Goal: Navigation & Orientation: Find specific page/section

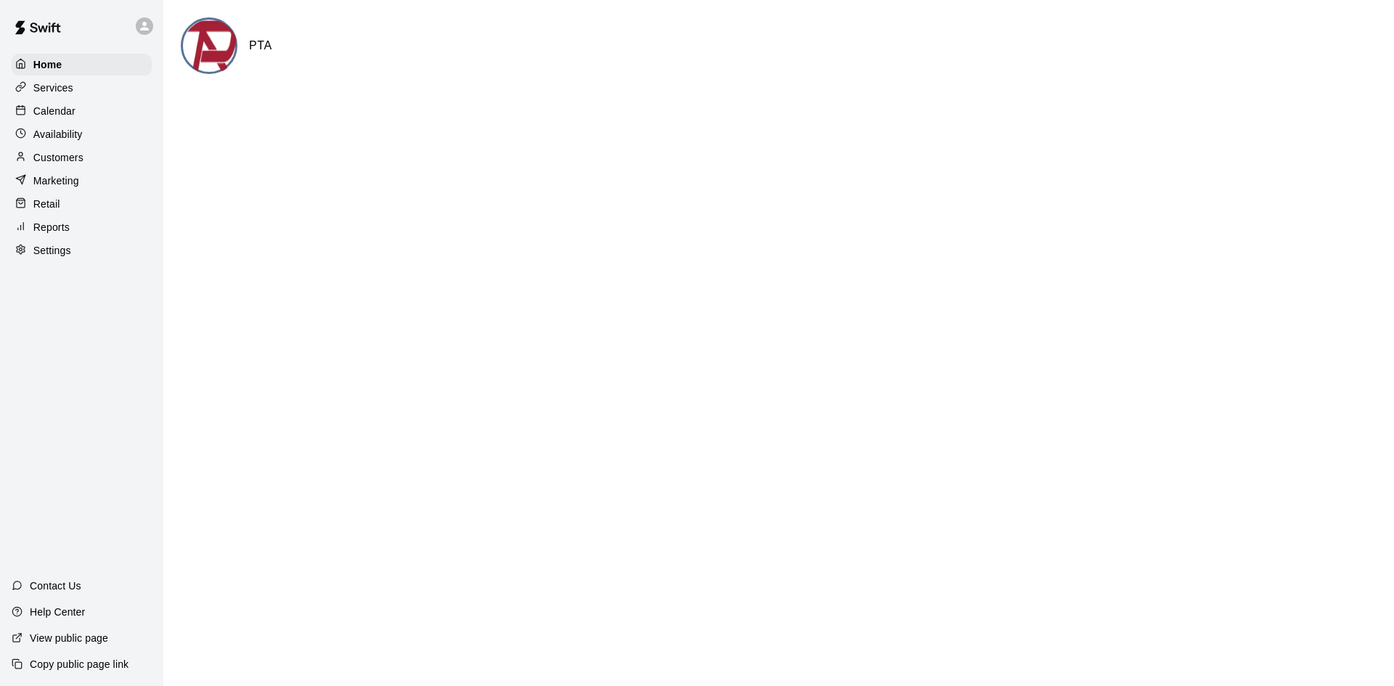
click at [64, 105] on p "Calendar" at bounding box center [54, 111] width 42 height 15
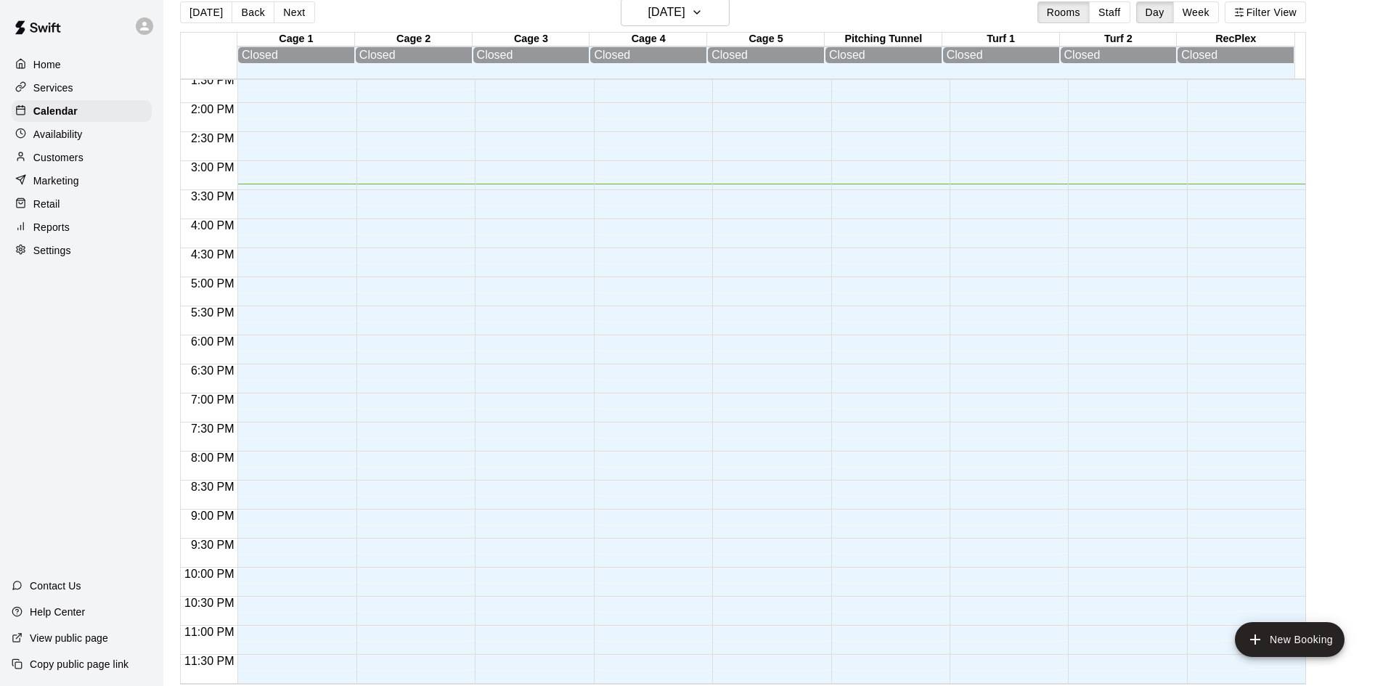
scroll to position [23, 0]
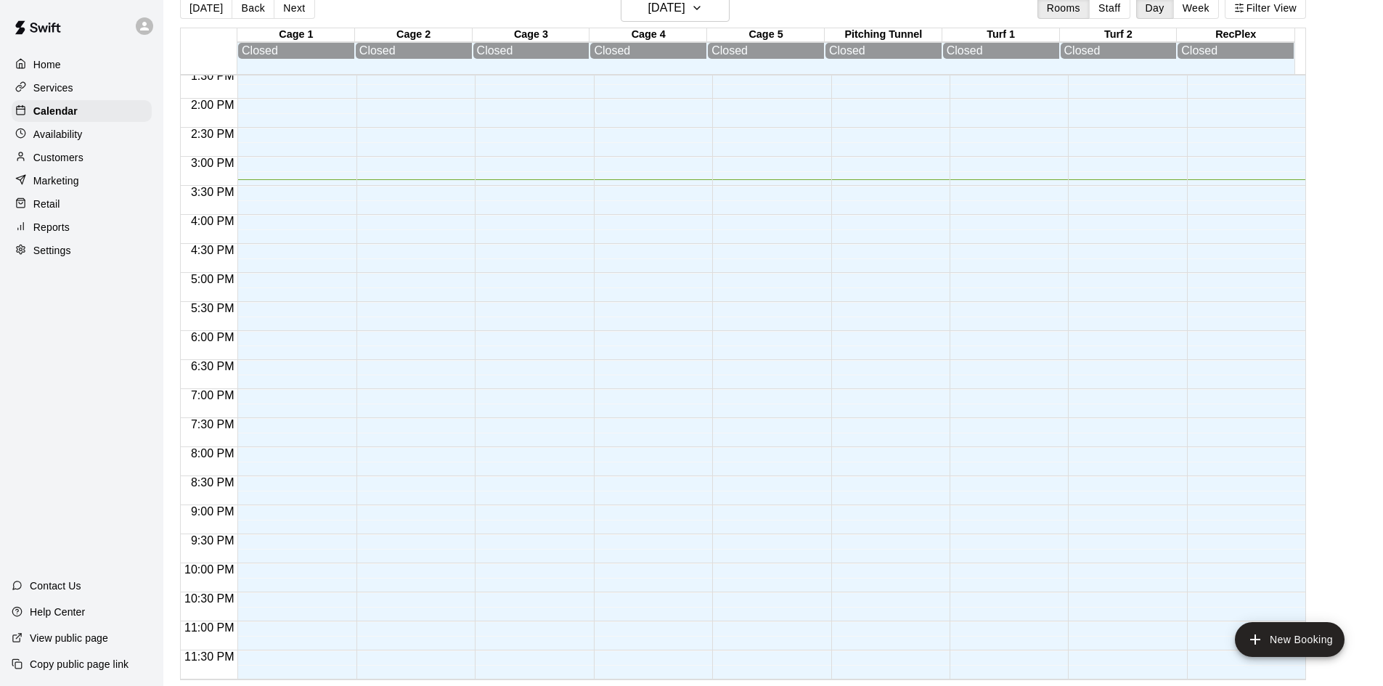
click at [81, 140] on p "Availability" at bounding box center [57, 134] width 49 height 15
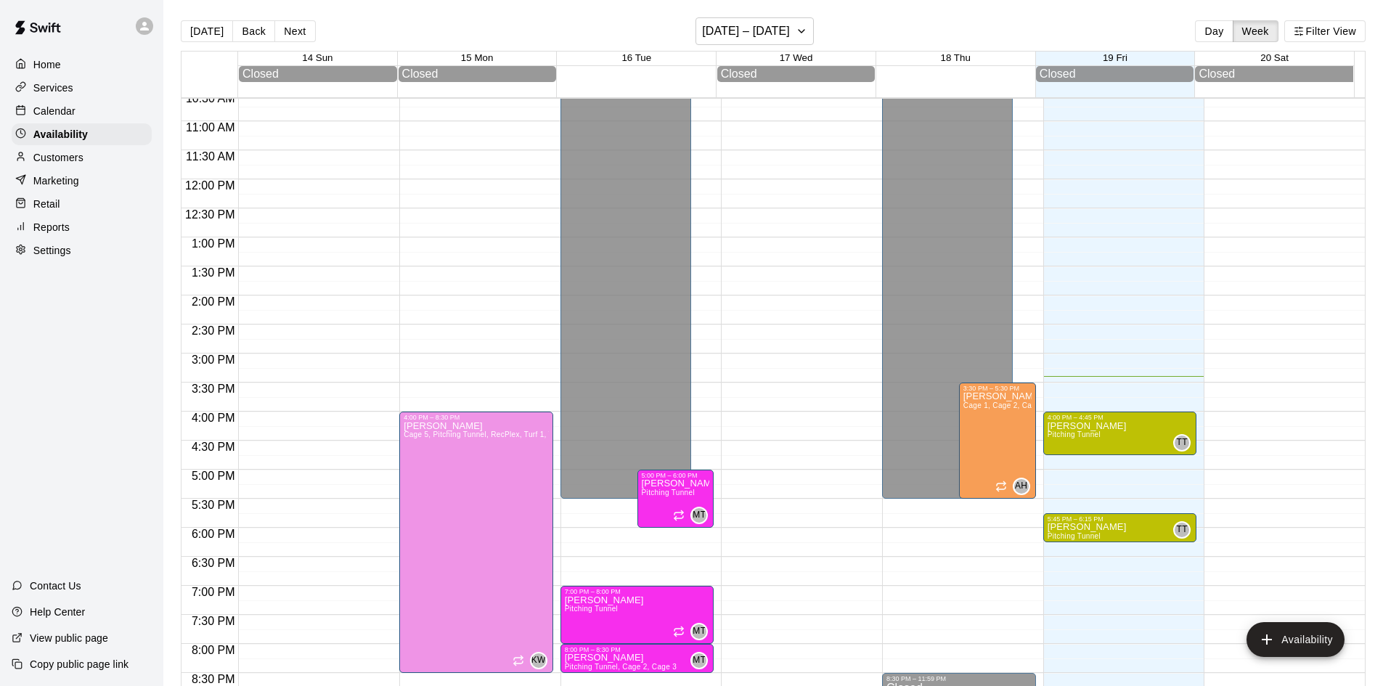
scroll to position [430, 0]
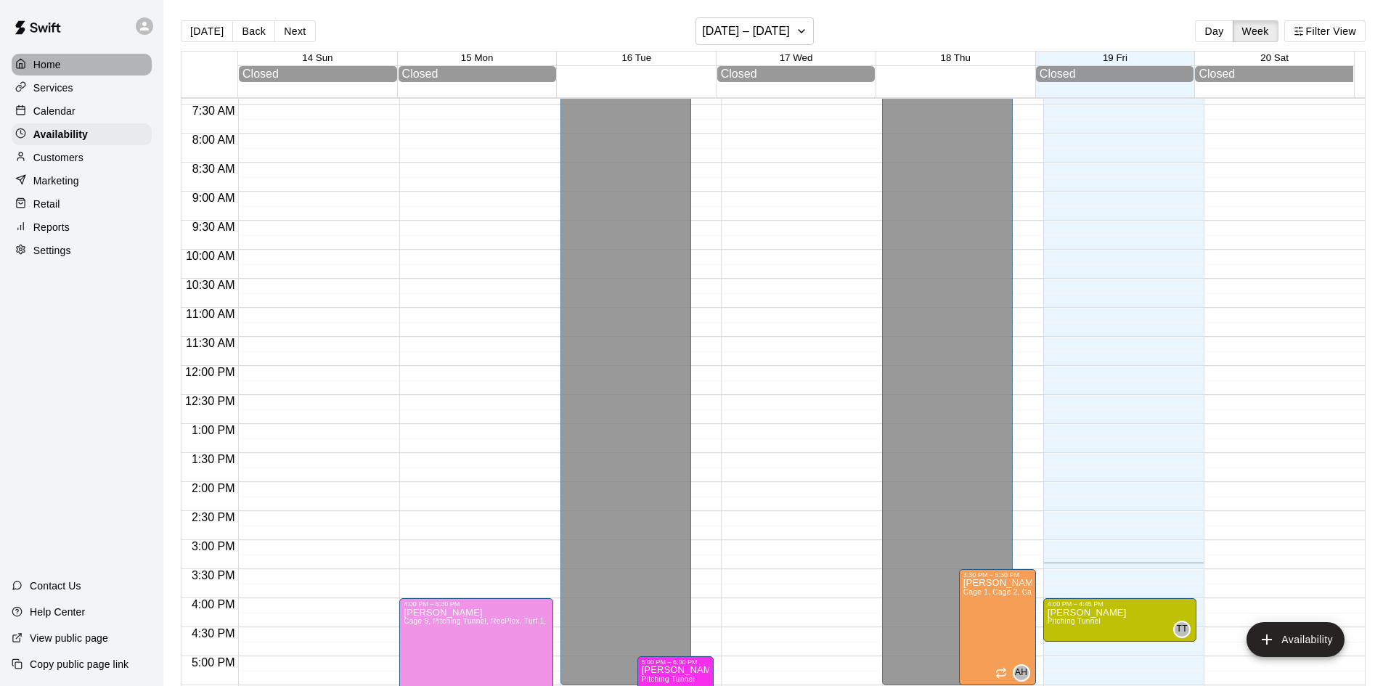
click at [61, 65] on div "Home" at bounding box center [82, 65] width 140 height 22
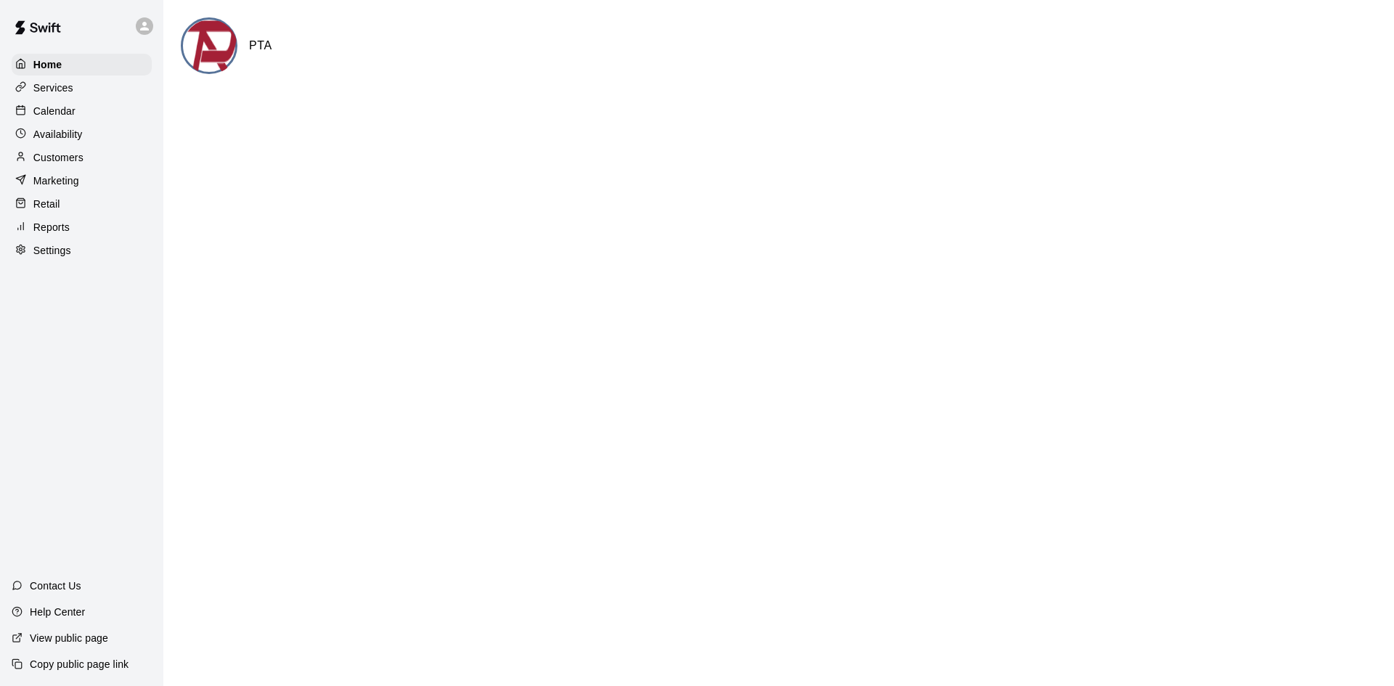
click at [58, 116] on p "Calendar" at bounding box center [54, 111] width 42 height 15
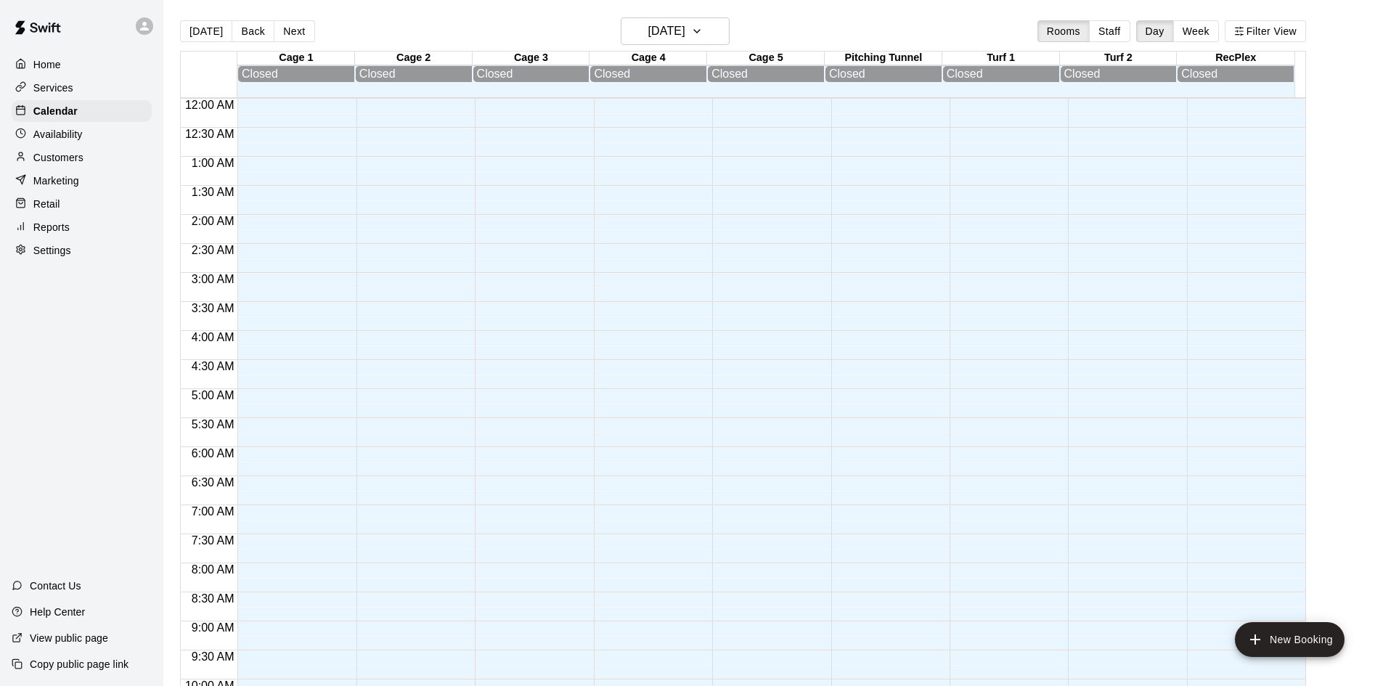
click at [59, 137] on p "Availability" at bounding box center [57, 134] width 49 height 15
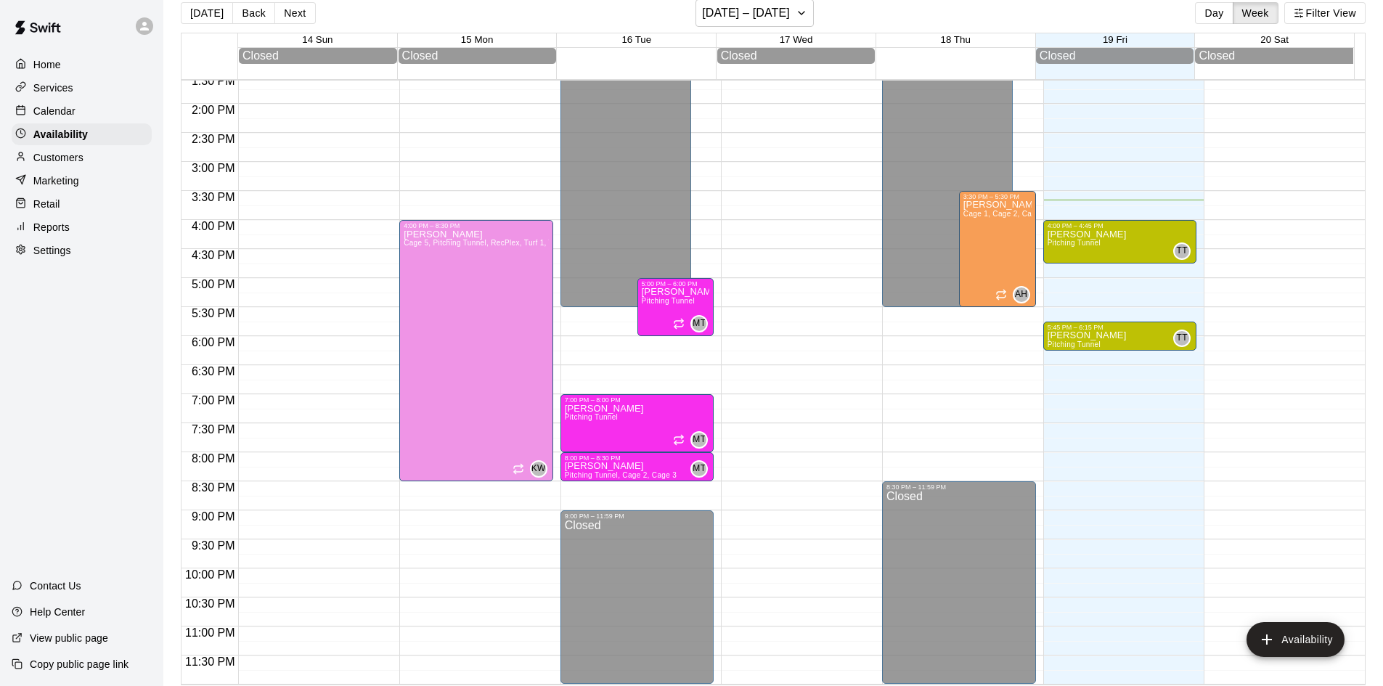
scroll to position [23, 0]
